Goal: Task Accomplishment & Management: Use online tool/utility

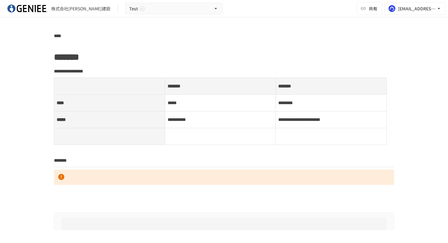
scroll to position [132, 0]
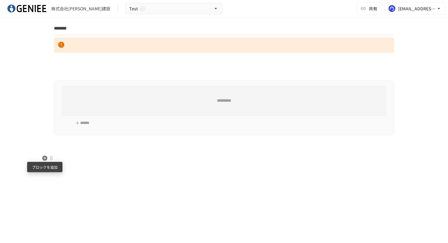
click at [44, 157] on icon "button" at bounding box center [44, 158] width 5 height 5
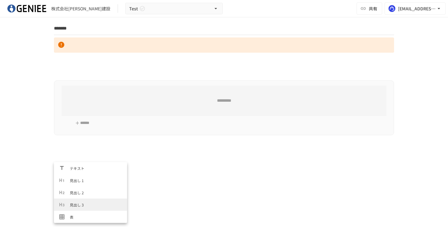
scroll to position [220, 0]
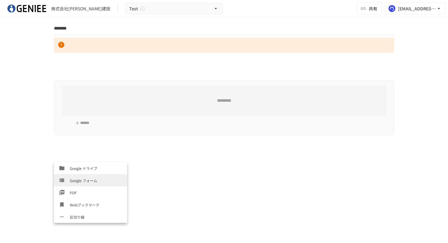
click at [82, 183] on span "Google フォーム" at bounding box center [96, 181] width 52 height 6
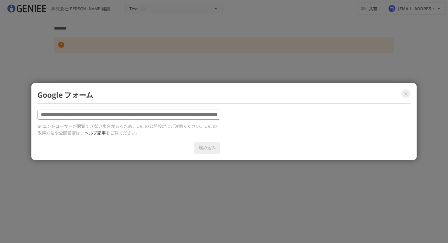
click at [123, 115] on input "text" at bounding box center [129, 115] width 183 height 10
type input "*****"
click at [404, 94] on icon "Close modal" at bounding box center [406, 94] width 6 height 6
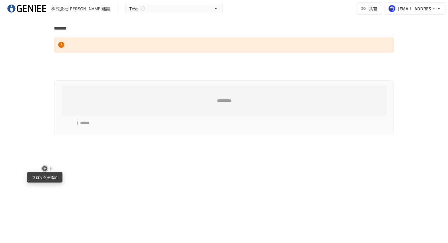
click at [47, 168] on icon "button" at bounding box center [44, 168] width 5 height 5
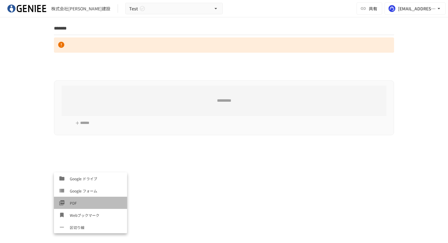
click at [83, 201] on span "PDF" at bounding box center [96, 203] width 52 height 6
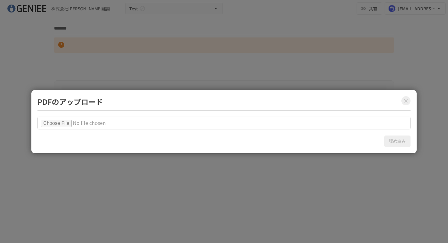
click at [407, 98] on icon "Close modal" at bounding box center [406, 101] width 6 height 6
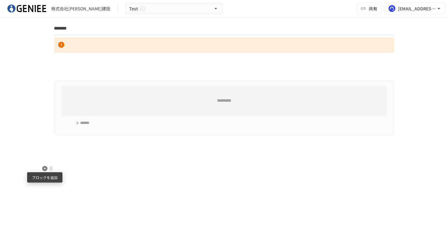
click at [45, 171] on icon "button" at bounding box center [45, 169] width 6 height 6
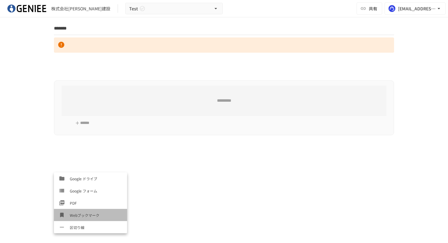
click at [83, 218] on span "Webブックマーク" at bounding box center [96, 216] width 52 height 6
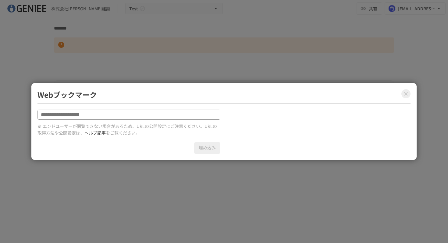
drag, startPoint x: 83, startPoint y: 112, endPoint x: 41, endPoint y: 112, distance: 42.4
click at [41, 112] on input "text" at bounding box center [129, 115] width 183 height 10
type input "********"
drag, startPoint x: 59, startPoint y: 114, endPoint x: 23, endPoint y: 114, distance: 36.3
click at [23, 114] on div "Webブックマーク ******** ※ エンドユーザーが閲覧できない場合があるため、URLの公開設定にご注意ください。URLの取得方法や公開設定は、 ヘルプ…" at bounding box center [224, 121] width 448 height 243
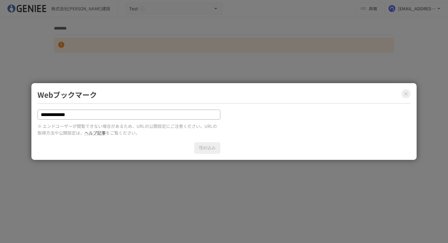
drag, startPoint x: 71, startPoint y: 114, endPoint x: 7, endPoint y: 114, distance: 64.4
click at [7, 114] on div "**********" at bounding box center [224, 121] width 448 height 243
type input "**********"
click at [169, 140] on div "**********" at bounding box center [129, 132] width 183 height 45
click at [407, 94] on icon "Close modal" at bounding box center [406, 94] width 4 height 4
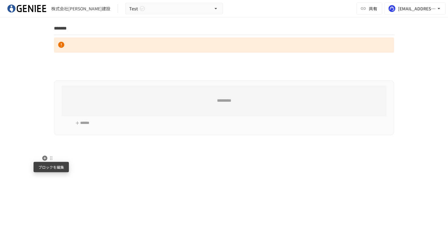
click at [48, 157] on div at bounding box center [50, 158] width 5 height 7
click at [42, 144] on div at bounding box center [224, 121] width 448 height 243
click at [44, 159] on icon "button" at bounding box center [44, 158] width 5 height 5
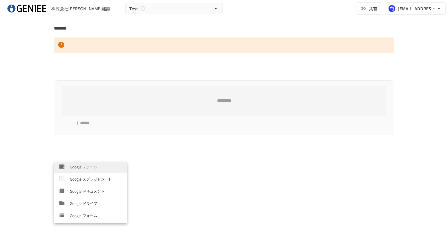
scroll to position [177, 0]
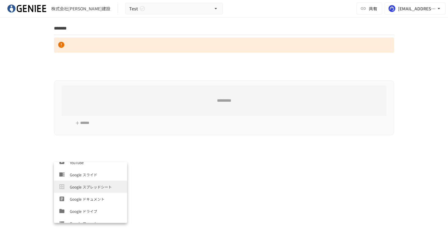
click at [84, 187] on span "Google スプレッドシート" at bounding box center [96, 187] width 52 height 6
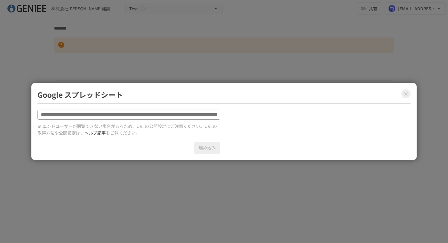
click at [403, 94] on icon "Close modal" at bounding box center [406, 94] width 6 height 6
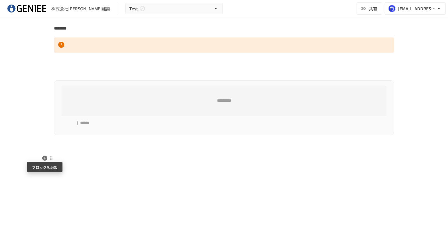
click at [44, 157] on icon "button" at bounding box center [44, 158] width 5 height 5
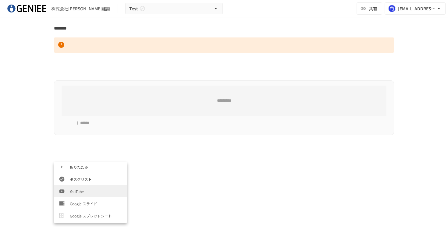
scroll to position [144, 0]
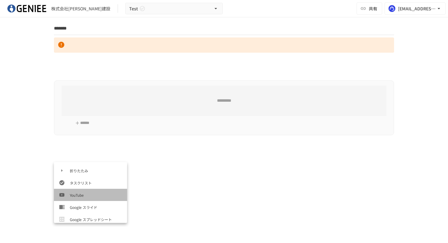
click at [81, 195] on span "YouTube" at bounding box center [96, 195] width 52 height 6
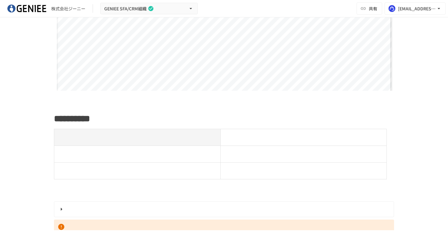
scroll to position [1303, 0]
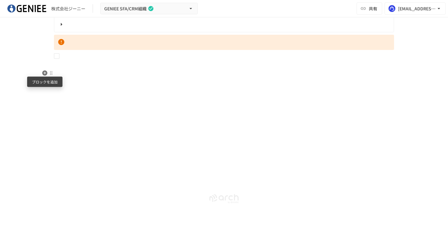
click at [47, 74] on icon "button" at bounding box center [44, 72] width 5 height 5
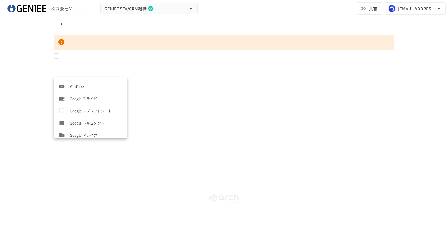
scroll to position [220, 0]
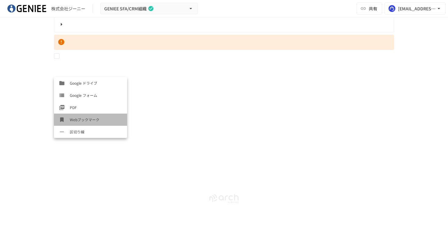
click at [88, 121] on span "Webブックマーク" at bounding box center [96, 120] width 52 height 6
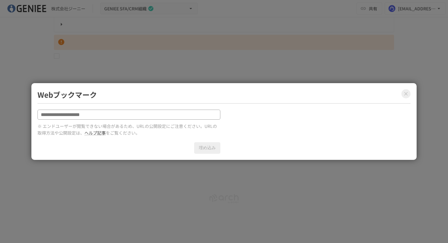
click at [405, 91] on icon "Close modal" at bounding box center [406, 94] width 6 height 6
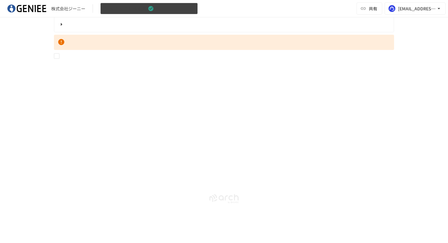
click at [168, 5] on button "GENIEE SFA/CRM組織" at bounding box center [149, 9] width 98 height 12
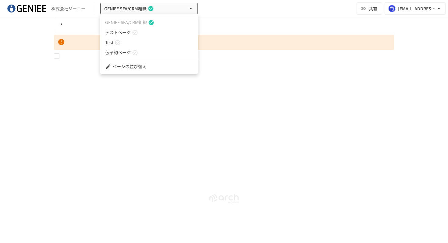
click at [130, 96] on div at bounding box center [224, 121] width 448 height 243
